Goal: Information Seeking & Learning: Learn about a topic

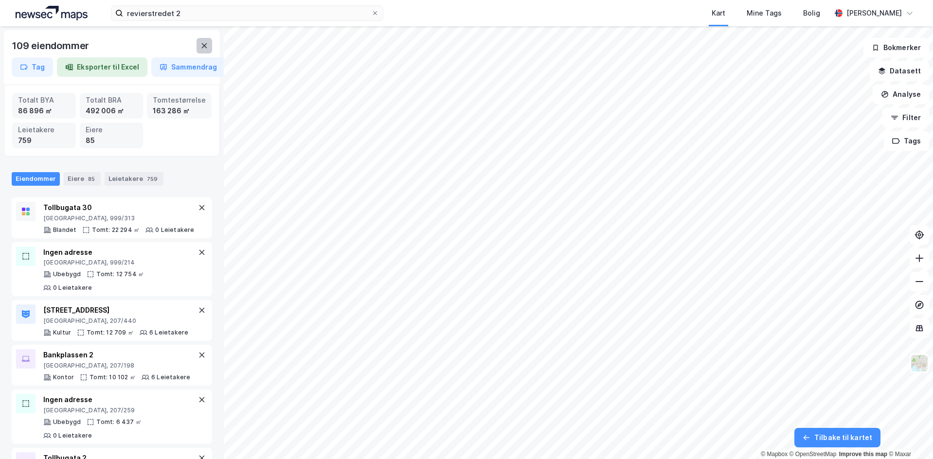
click at [200, 46] on button at bounding box center [205, 46] width 16 height 16
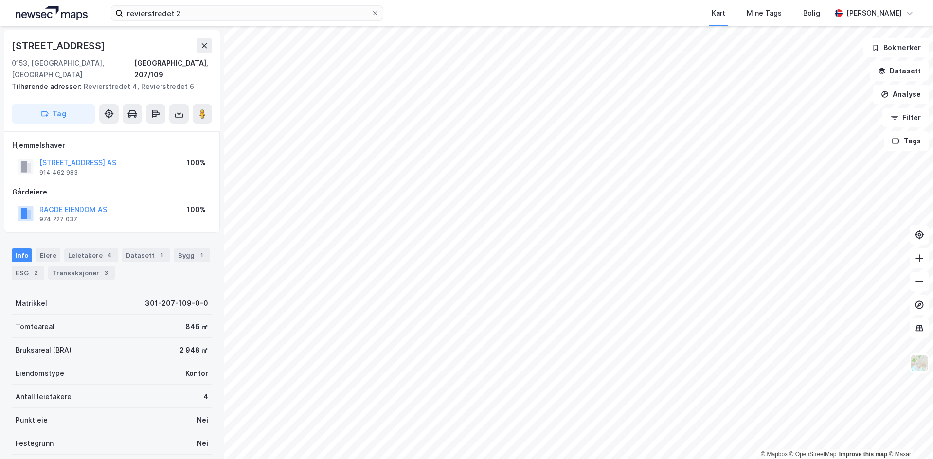
scroll to position [3, 0]
